Goal: Find specific page/section: Find specific page/section

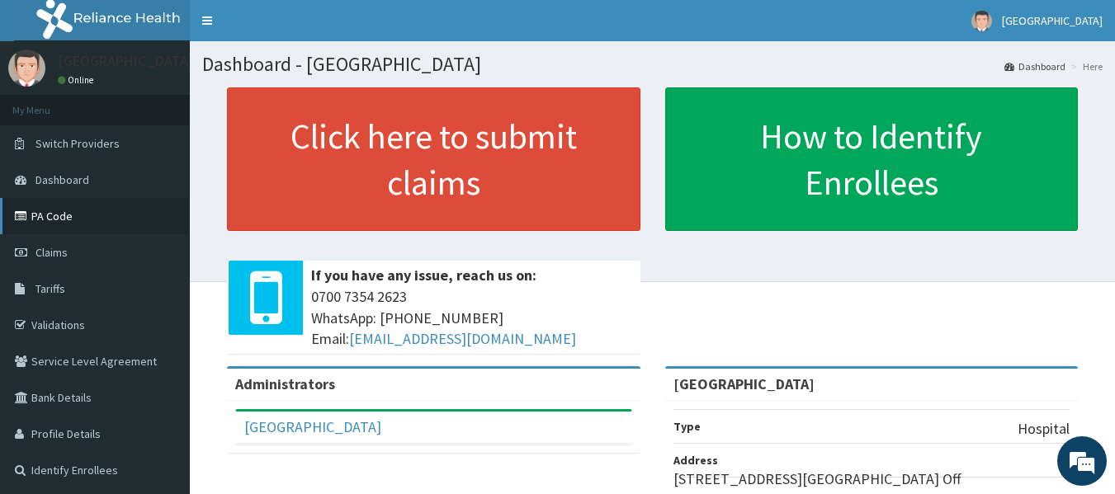
click at [56, 213] on link "PA Code" at bounding box center [95, 216] width 190 height 36
click at [61, 210] on link "PA Code" at bounding box center [95, 216] width 190 height 36
